Goal: Transaction & Acquisition: Purchase product/service

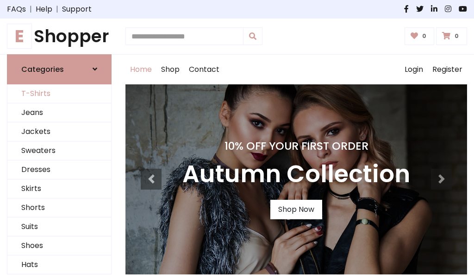
click at [59, 94] on link "T-Shirts" at bounding box center [59, 93] width 104 height 19
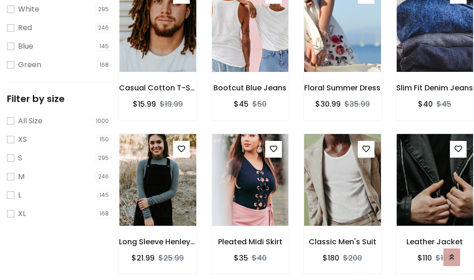
scroll to position [17, 0]
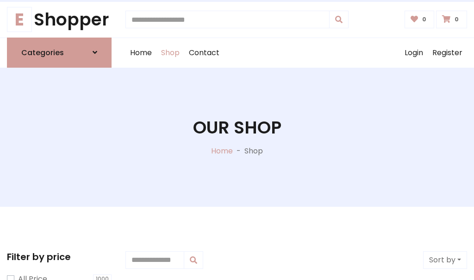
click at [237, 137] on h1 "Our Shop" at bounding box center [237, 127] width 88 height 21
click at [296, 52] on div "Home Shop Contact Log out Login Register" at bounding box center [296, 53] width 342 height 30
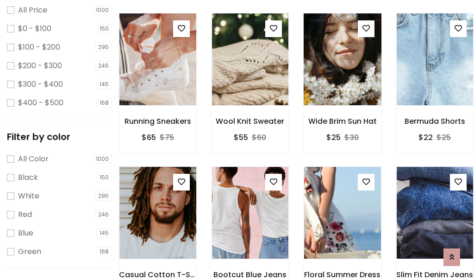
click at [342, 76] on img at bounding box center [342, 59] width 92 height 222
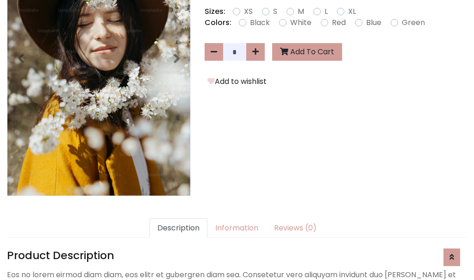
scroll to position [226, 0]
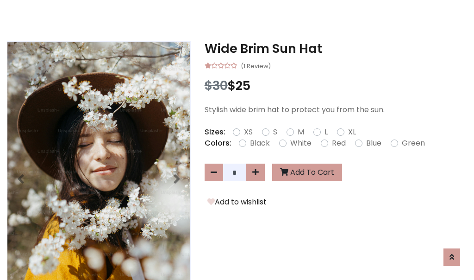
click at [336, 48] on h3 "Wide Brim Sun Hat" at bounding box center [336, 48] width 262 height 15
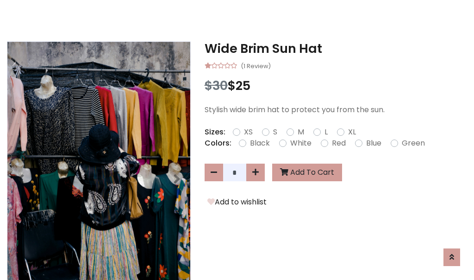
click at [336, 48] on h3 "Wide Brim Sun Hat" at bounding box center [336, 48] width 262 height 15
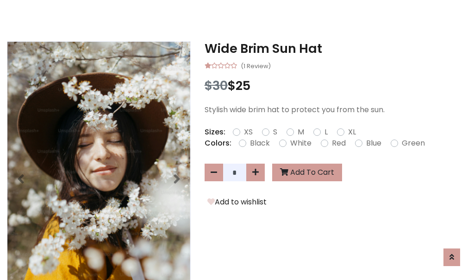
click at [336, 48] on h3 "Wide Brim Sun Hat" at bounding box center [336, 48] width 262 height 15
